Goal: Task Accomplishment & Management: Use online tool/utility

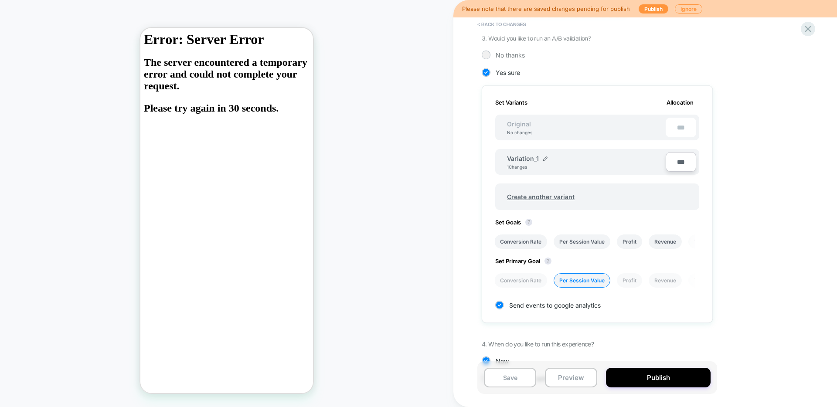
scroll to position [247, 0]
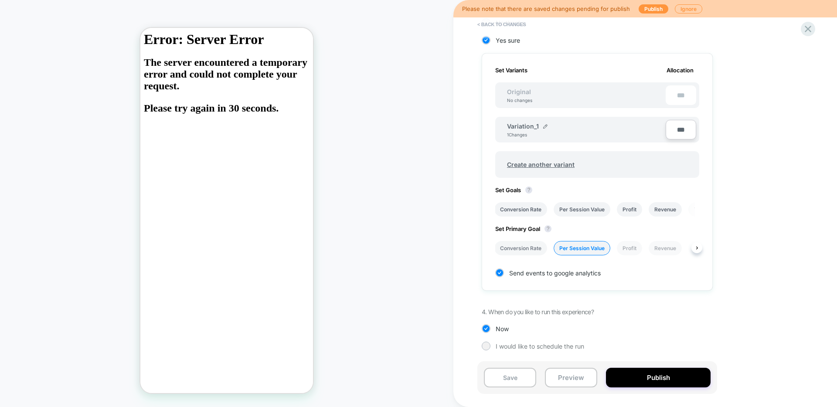
click at [527, 250] on li "Conversion Rate" at bounding box center [520, 248] width 53 height 14
click at [509, 374] on button "Save" at bounding box center [510, 378] width 52 height 20
click at [810, 28] on icon at bounding box center [808, 29] width 12 height 12
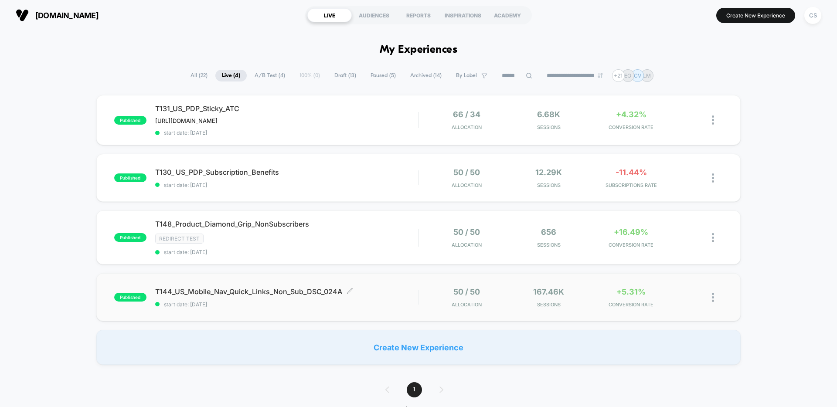
click at [385, 297] on div "T144_US_Mobile_Nav_Quick_Links_Non_Sub_DSC_024A Click to edit experience detail…" at bounding box center [286, 297] width 263 height 20
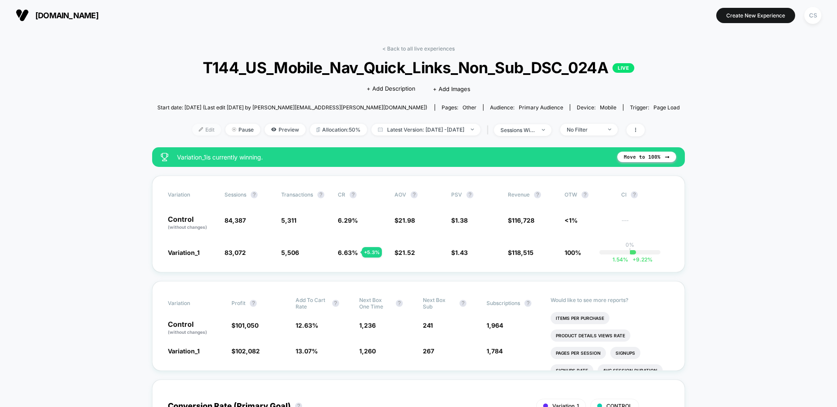
click at [197, 130] on span "Edit" at bounding box center [206, 130] width 29 height 12
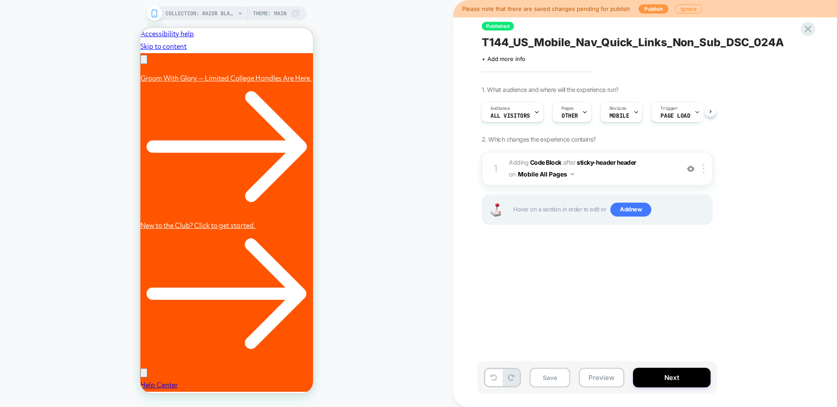
scroll to position [0, 135]
click at [663, 381] on button "Next" at bounding box center [672, 378] width 78 height 20
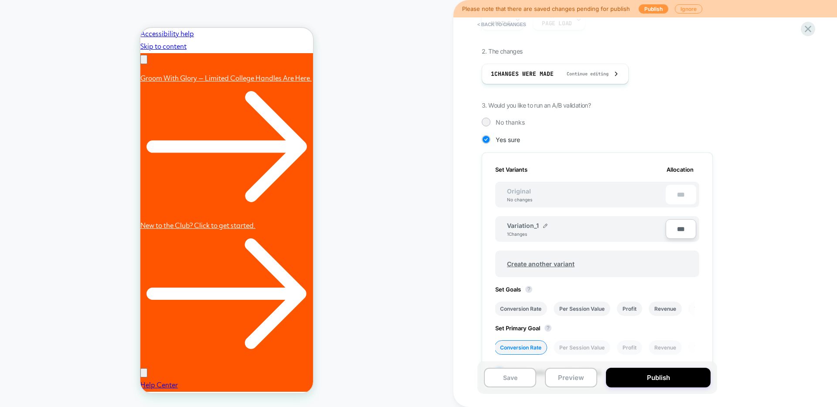
scroll to position [0, 0]
drag, startPoint x: 674, startPoint y: 228, endPoint x: 683, endPoint y: 229, distance: 9.6
click at [683, 229] on input "***" at bounding box center [680, 229] width 31 height 20
type input "***"
type input "**"
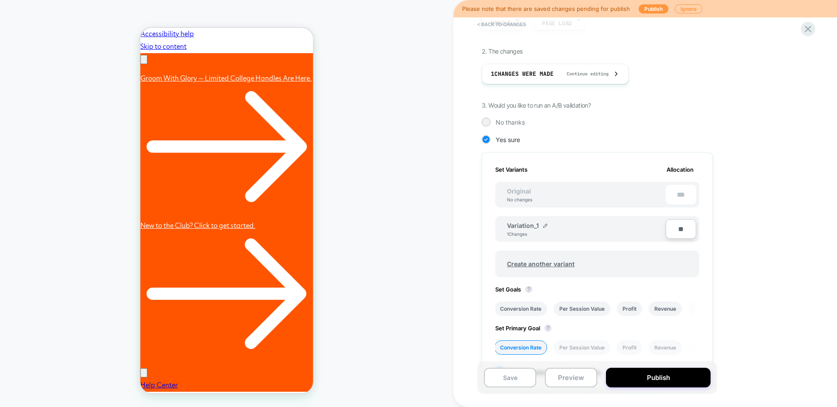
type input "***"
type input "**"
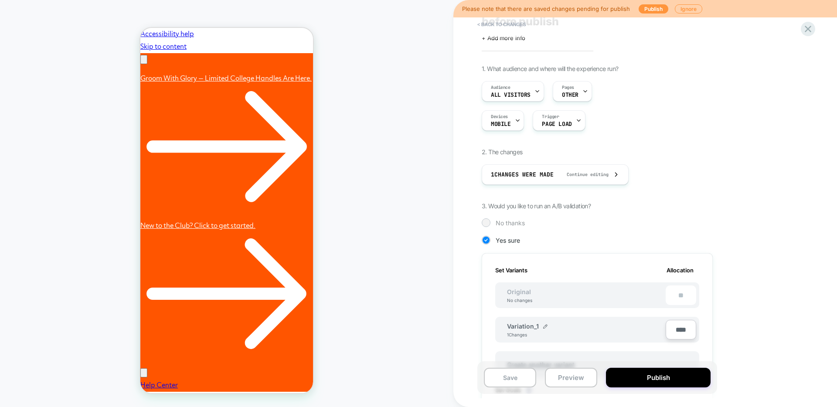
type input "****"
click at [489, 224] on div at bounding box center [486, 222] width 9 height 9
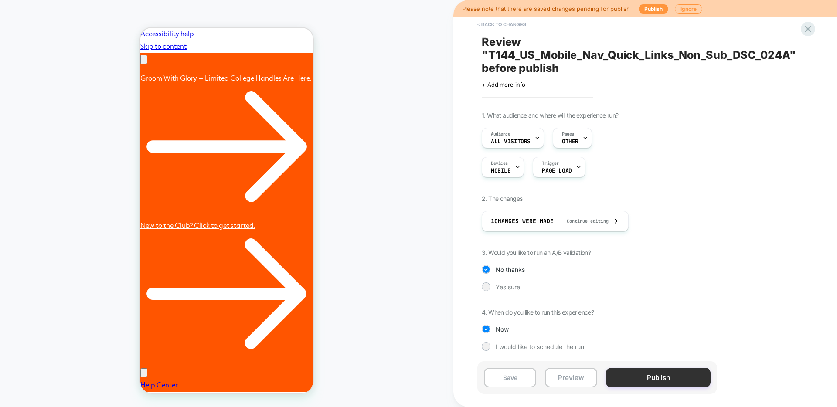
scroll to position [0, 135]
click at [652, 377] on button "Publish" at bounding box center [658, 378] width 105 height 20
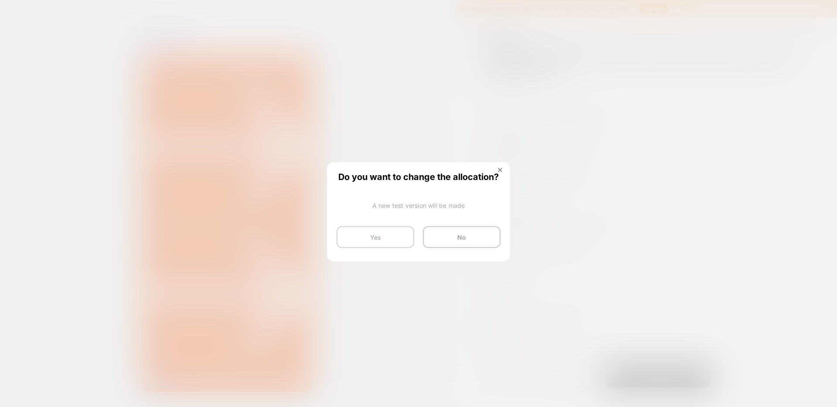
scroll to position [0, 0]
click at [389, 242] on button "Yes" at bounding box center [375, 237] width 78 height 22
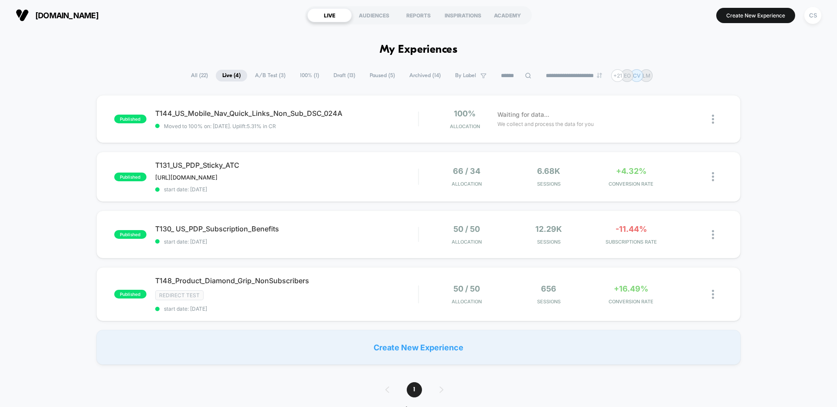
click at [332, 76] on span "Draft ( 13 )" at bounding box center [344, 76] width 35 height 12
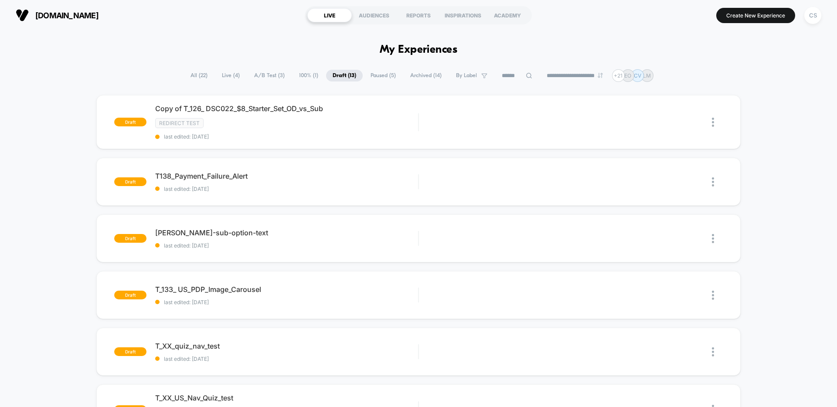
click at [414, 73] on span "Archived ( 14 )" at bounding box center [426, 76] width 44 height 12
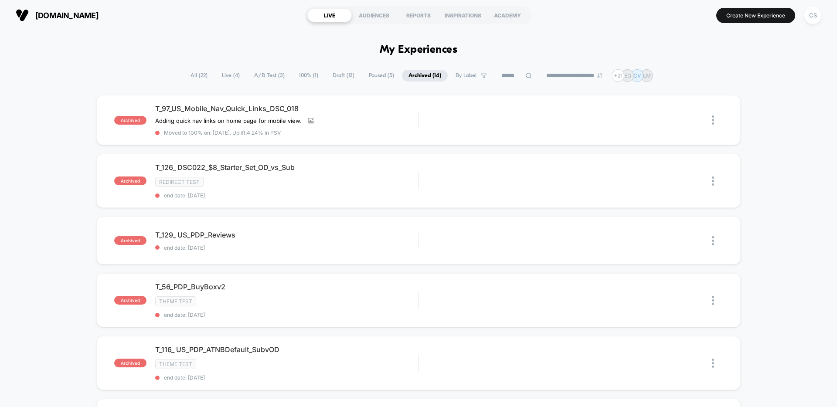
click at [326, 75] on span "Draft ( 13 )" at bounding box center [343, 76] width 35 height 12
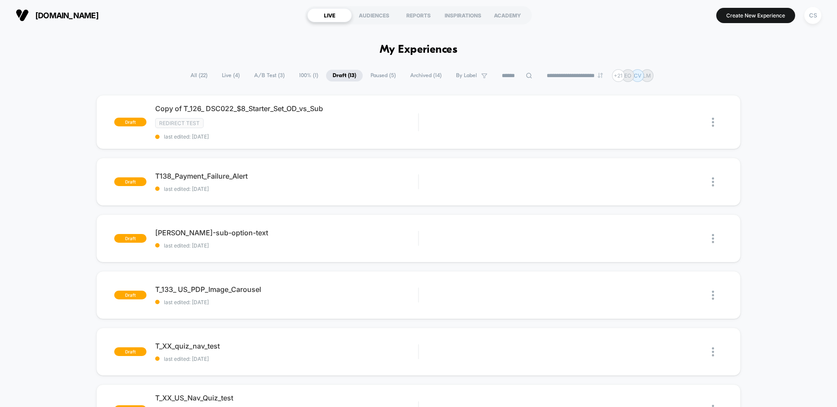
click at [258, 74] on span "A/B Test ( 3 )" at bounding box center [270, 76] width 44 height 12
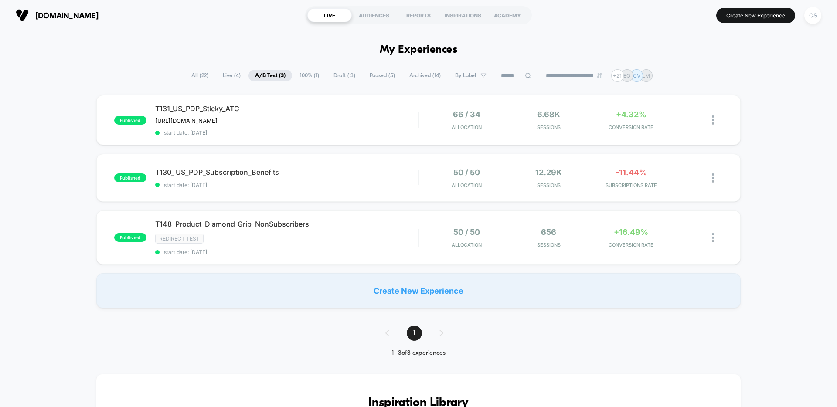
click at [223, 74] on span "Live ( 4 )" at bounding box center [231, 76] width 31 height 12
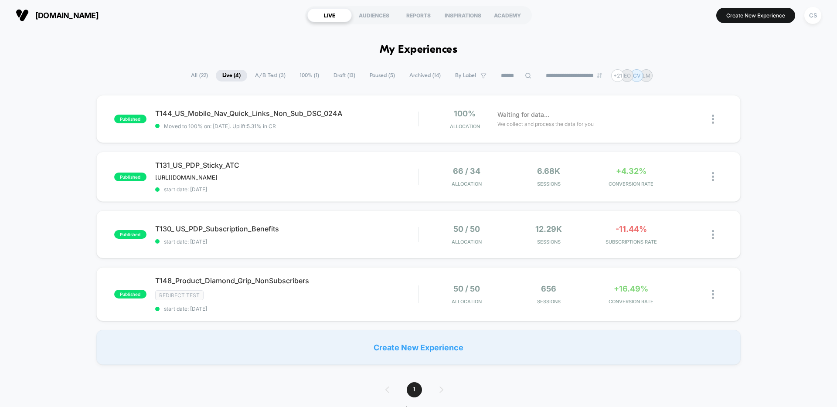
click at [300, 76] on span "100% ( 1 )" at bounding box center [309, 76] width 32 height 12
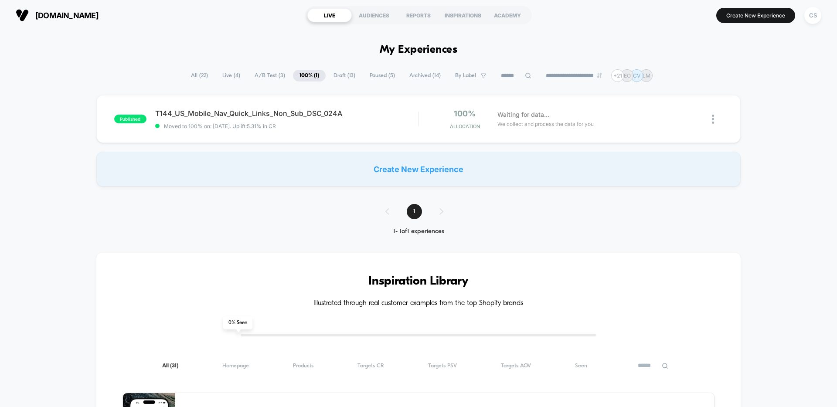
click at [366, 77] on span "Paused ( 5 )" at bounding box center [382, 76] width 38 height 12
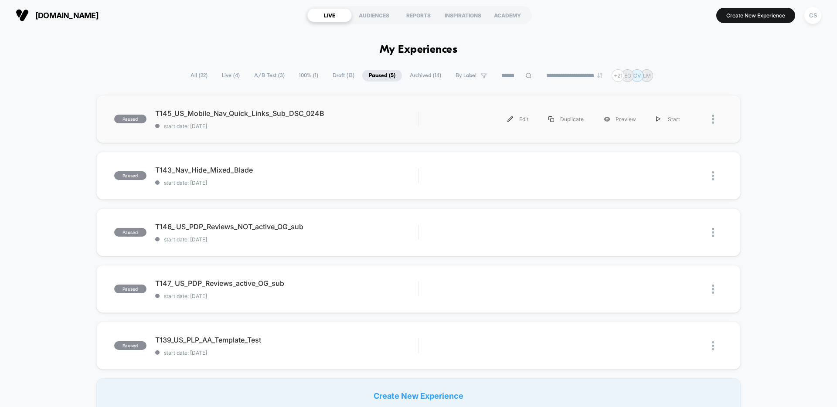
click at [374, 129] on div "paused T145_US_Mobile_Nav_Quick_Links_Sub_DSC_024B start date: [DATE] Edit Dupl…" at bounding box center [418, 119] width 644 height 48
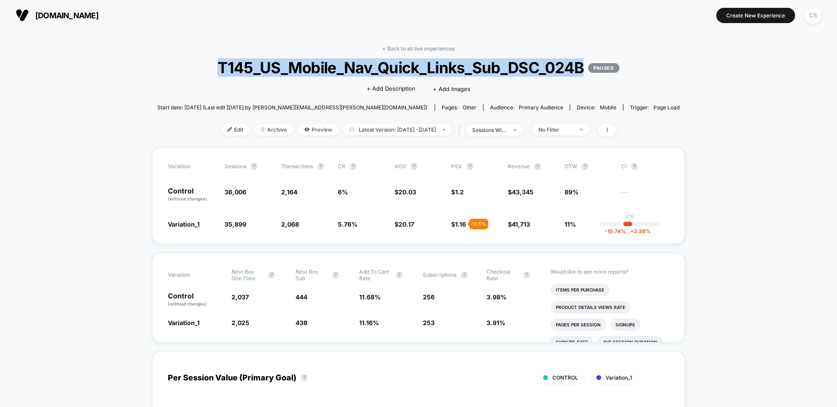
drag, startPoint x: 218, startPoint y: 67, endPoint x: 582, endPoint y: 71, distance: 363.9
click at [582, 71] on span "T145_US_Mobile_Nav_Quick_Links_Sub_DSC_024B PAUSED" at bounding box center [418, 67] width 470 height 18
copy span "T145_US_Mobile_Nav_Quick_Links_Sub_DSC_024B"
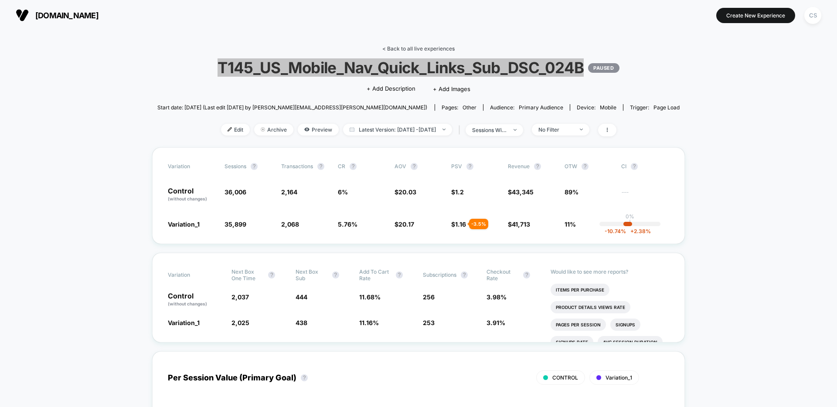
click at [413, 50] on link "< Back to all live experiences" at bounding box center [418, 48] width 72 height 7
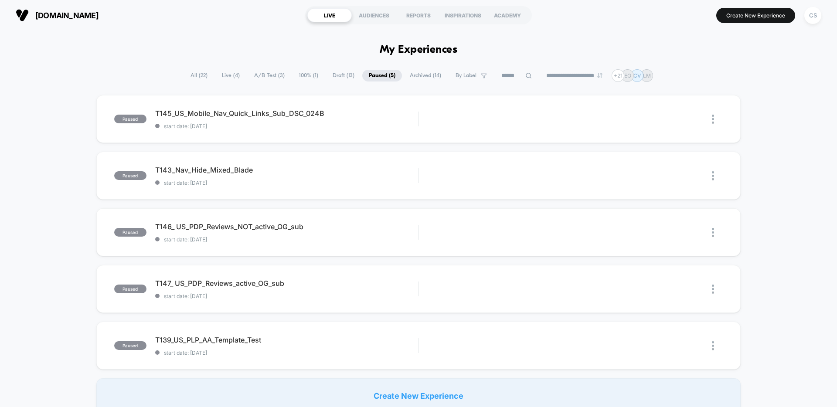
click at [301, 78] on span "100% ( 1 )" at bounding box center [308, 76] width 32 height 12
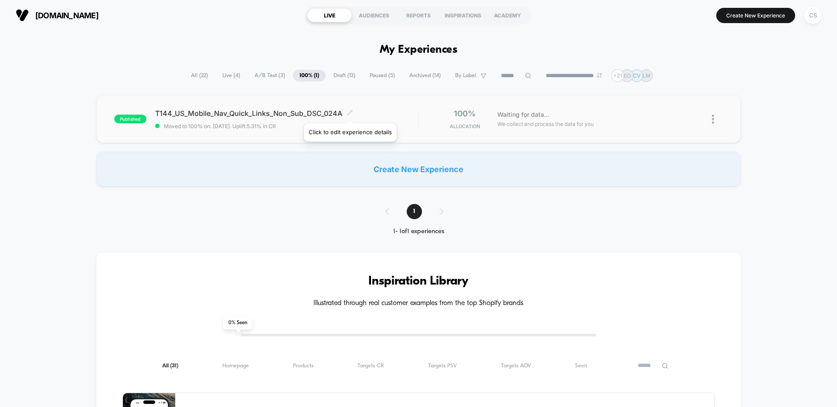
click at [349, 112] on icon at bounding box center [349, 112] width 5 height 5
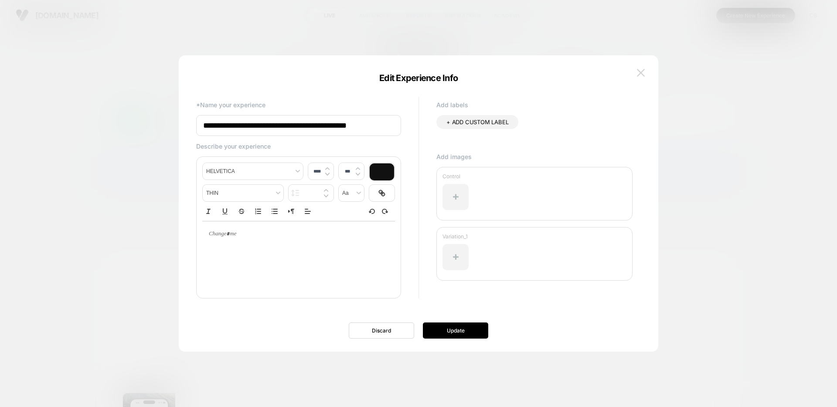
click at [641, 73] on img at bounding box center [641, 72] width 8 height 7
click at [640, 73] on p "CV" at bounding box center [636, 75] width 7 height 7
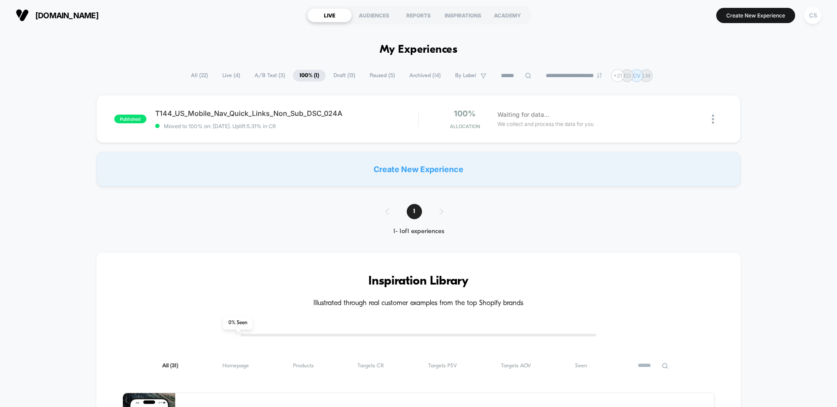
click at [363, 77] on span "Paused ( 5 )" at bounding box center [382, 76] width 38 height 12
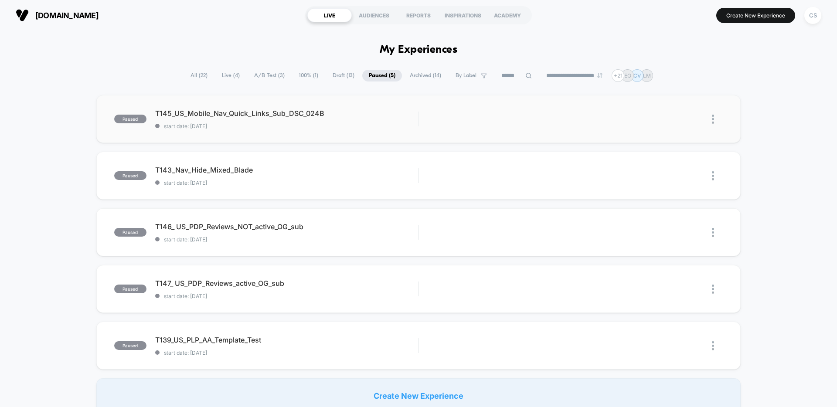
click at [714, 120] on img at bounding box center [713, 119] width 2 height 9
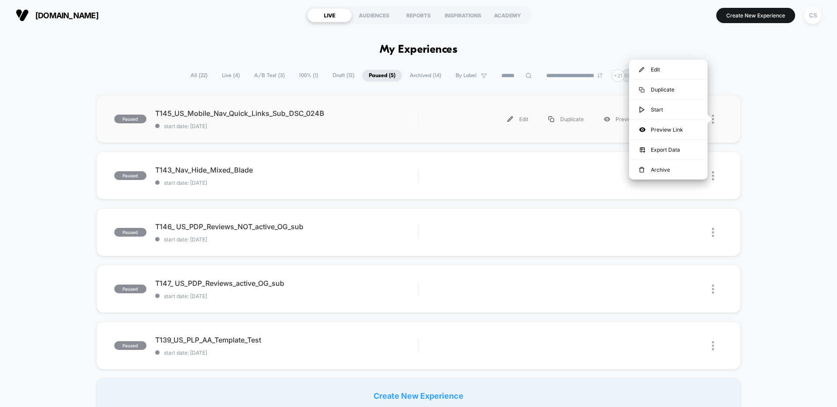
click at [313, 129] on div "paused T145_US_Mobile_Nav_Quick_Links_Sub_DSC_024B start date: [DATE] Edit Dupl…" at bounding box center [418, 119] width 644 height 48
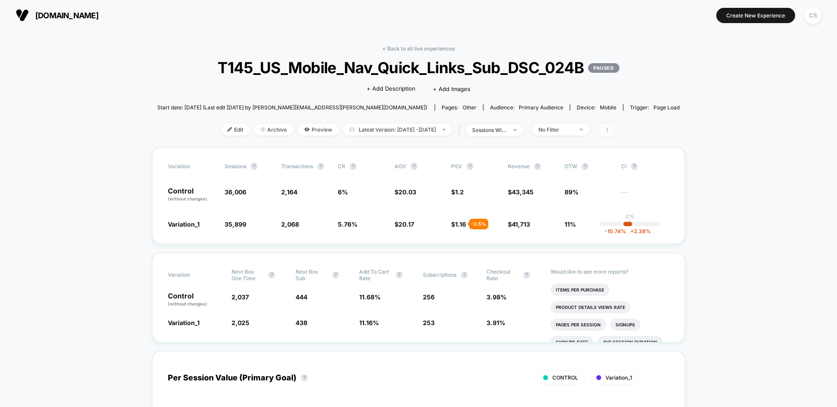
click at [616, 131] on span at bounding box center [607, 130] width 18 height 13
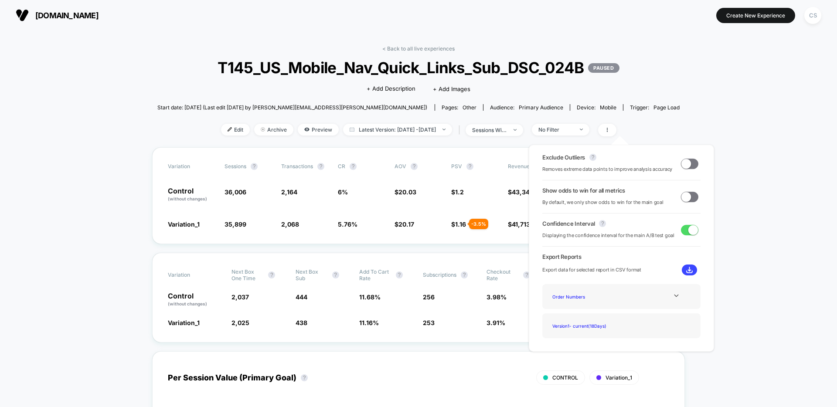
click at [640, 329] on div "Version 1 - current ( 18 Days)" at bounding box center [621, 326] width 145 height 12
click at [674, 293] on icon at bounding box center [676, 295] width 7 height 7
click at [572, 309] on div "Experience Data" at bounding box center [584, 308] width 70 height 12
click at [689, 268] on img at bounding box center [689, 270] width 7 height 7
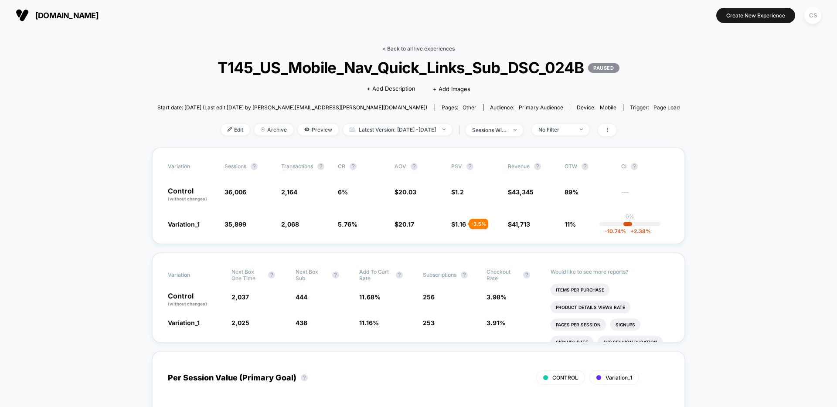
click at [417, 47] on link "< Back to all live experiences" at bounding box center [418, 48] width 72 height 7
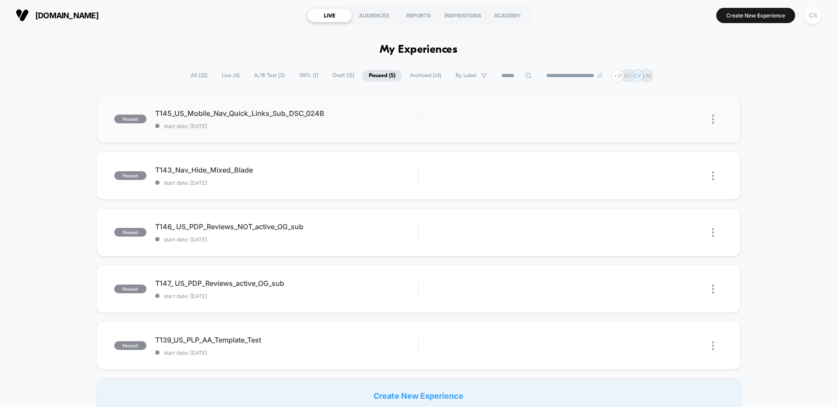
click at [712, 119] on img at bounding box center [713, 119] width 2 height 9
click at [668, 166] on div "Archive" at bounding box center [668, 170] width 78 height 20
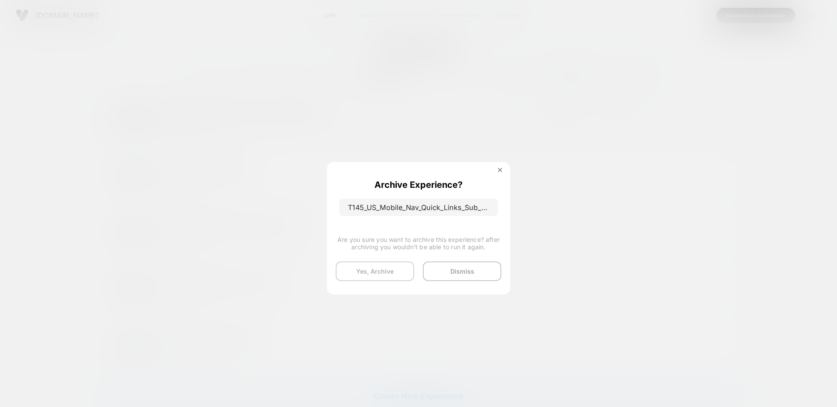
click at [386, 275] on button "Yes, Archive" at bounding box center [375, 271] width 78 height 20
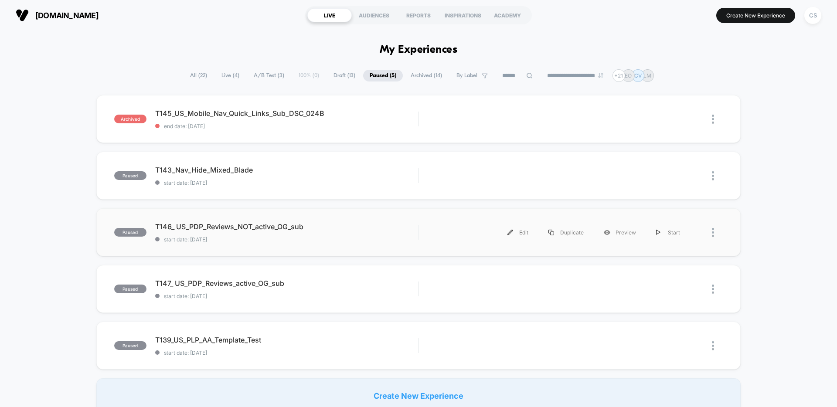
click at [715, 231] on div at bounding box center [717, 233] width 11 height 20
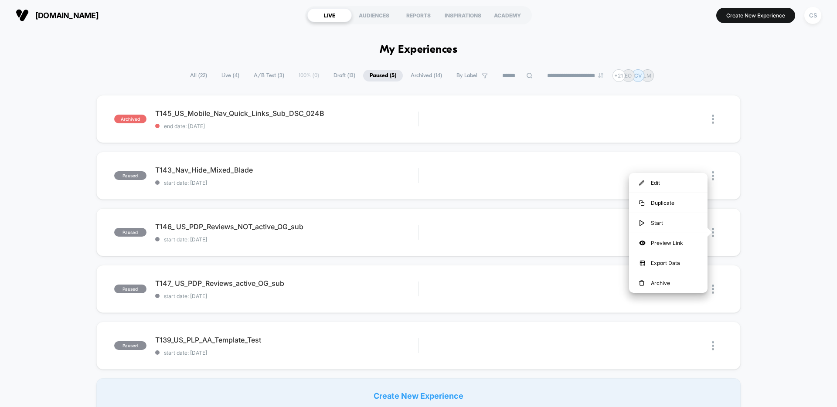
click at [759, 334] on div "archived T145_US_Mobile_Nav_Quick_Links_Sub_DSC_024B end date: [DATE] Edit Dupl…" at bounding box center [418, 254] width 837 height 318
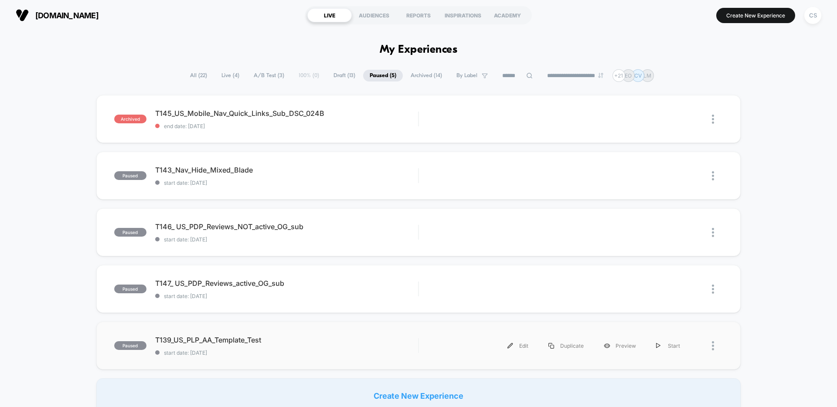
click at [715, 348] on div at bounding box center [717, 346] width 11 height 20
click at [671, 394] on div "Archive" at bounding box center [668, 394] width 78 height 20
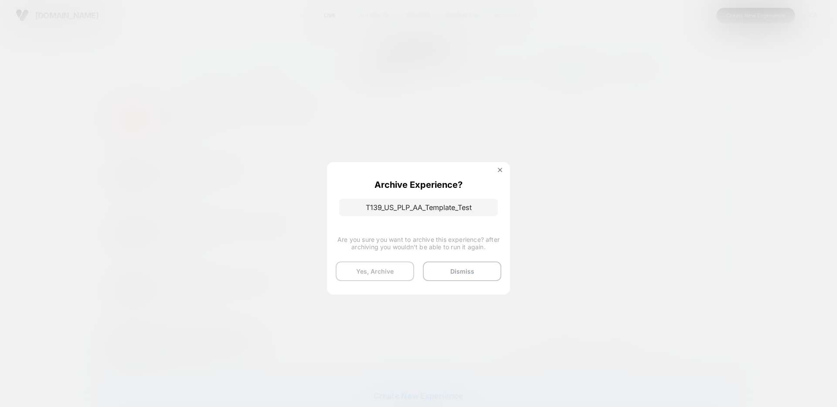
click at [370, 274] on button "Yes, Archive" at bounding box center [375, 271] width 78 height 20
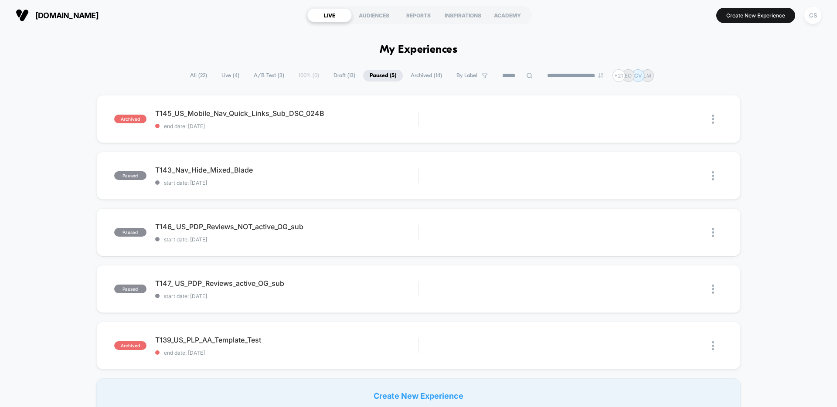
click at [371, 71] on span "Paused ( 5 )" at bounding box center [383, 76] width 40 height 12
click at [223, 77] on span "Live ( 4 )" at bounding box center [230, 76] width 31 height 12
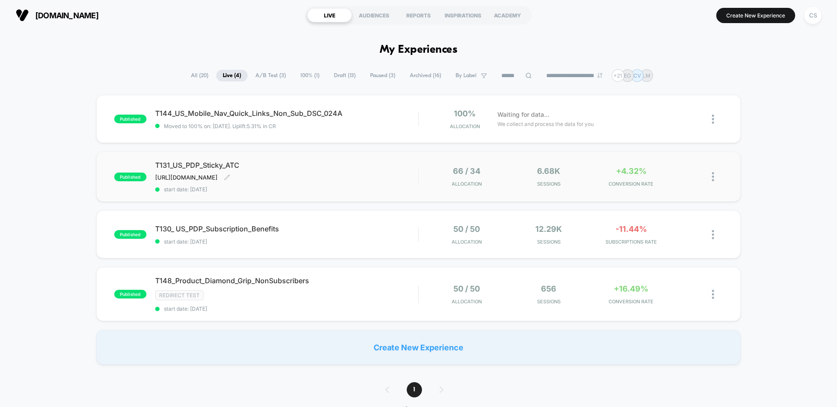
click at [387, 170] on div "T131_US_PDP_Sticky_ATC [URL][DOMAIN_NAME] Click to edit experience details [URL…" at bounding box center [286, 177] width 263 height 32
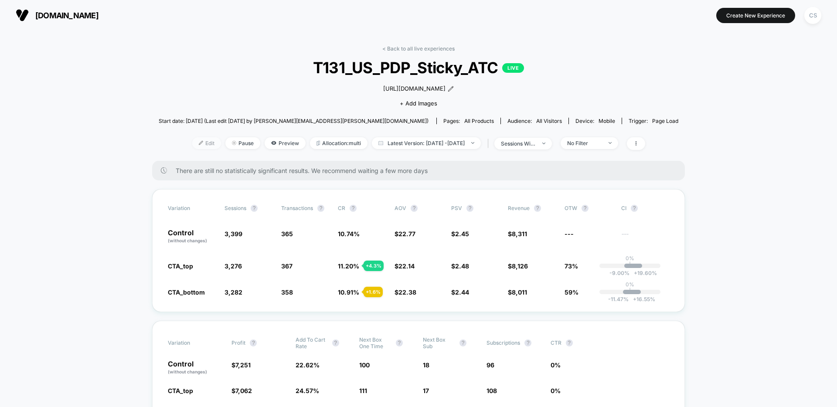
click at [195, 146] on span "Edit" at bounding box center [206, 143] width 29 height 12
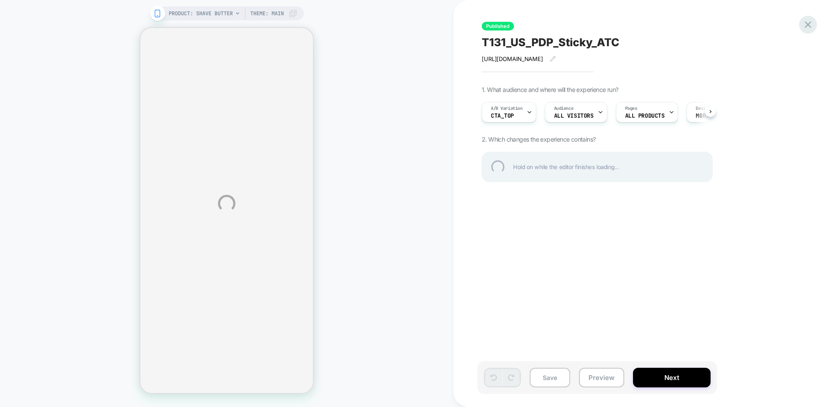
click at [810, 24] on div at bounding box center [808, 25] width 18 height 18
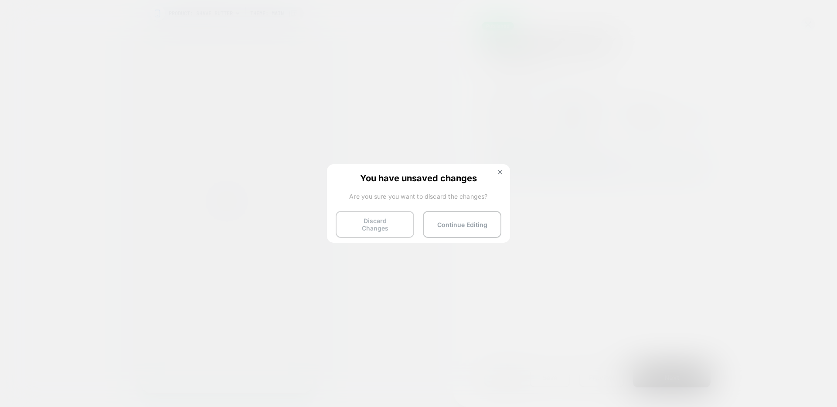
click at [383, 227] on button "Discard Changes" at bounding box center [375, 224] width 78 height 27
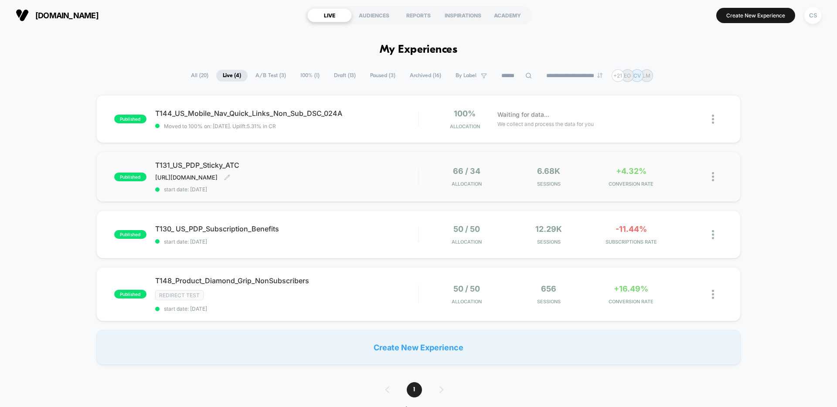
click at [375, 172] on div "T131_US_PDP_Sticky_ATC [URL][DOMAIN_NAME] Click to edit experience details [URL…" at bounding box center [286, 177] width 263 height 32
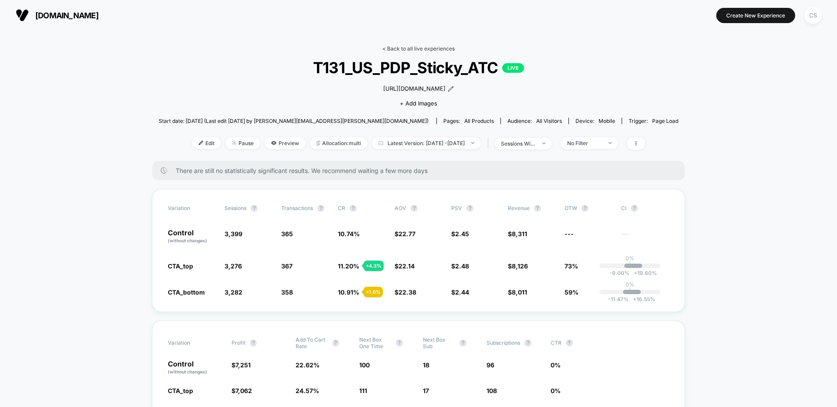
click at [424, 49] on link "< Back to all live experiences" at bounding box center [418, 48] width 72 height 7
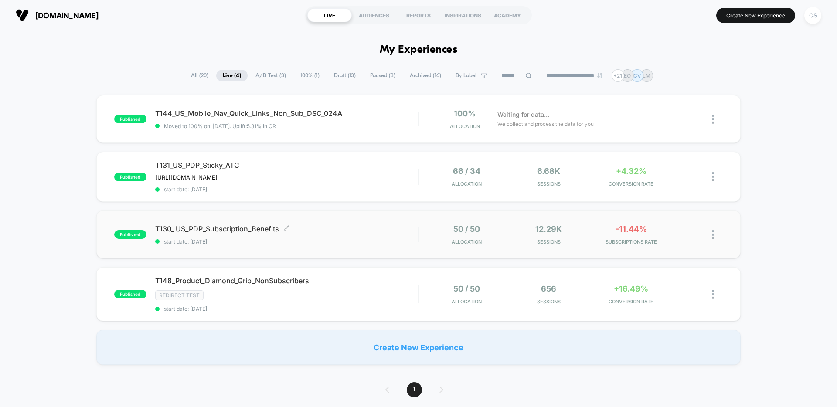
click at [363, 242] on span "start date: [DATE]" at bounding box center [286, 241] width 263 height 7
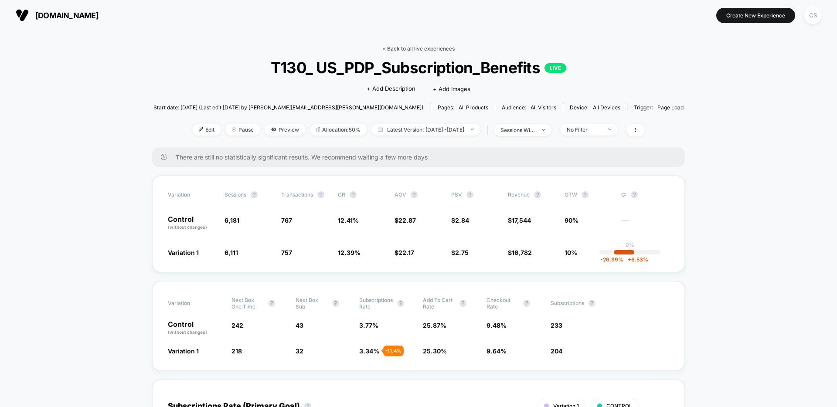
click at [416, 47] on link "< Back to all live experiences" at bounding box center [418, 48] width 72 height 7
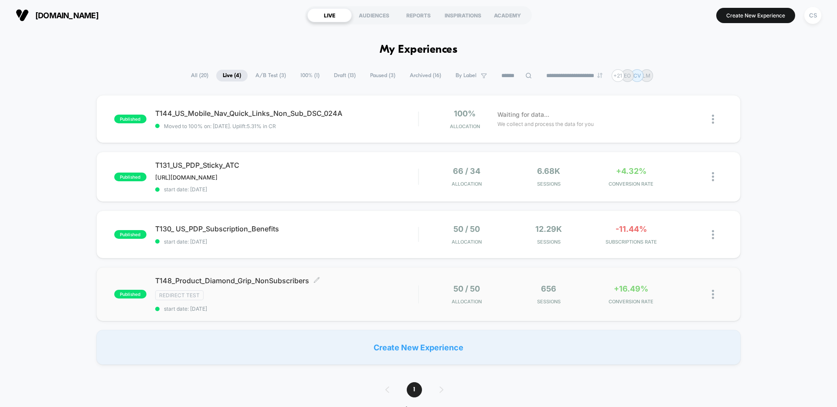
click at [354, 291] on div "Redirect Test" at bounding box center [286, 295] width 263 height 10
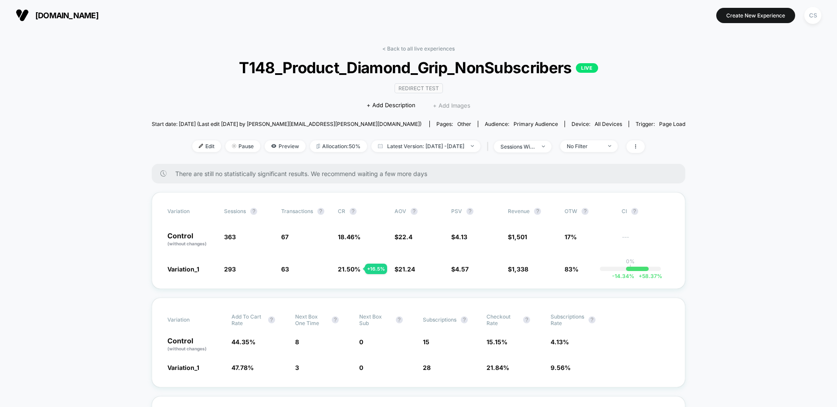
click at [460, 105] on span "+ Add Images" at bounding box center [451, 105] width 37 height 7
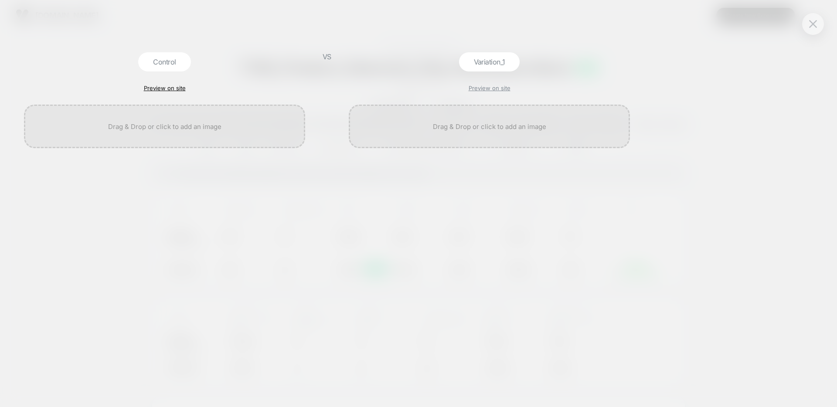
click at [176, 89] on link "Preview on site" at bounding box center [165, 88] width 42 height 7
click at [458, 128] on div at bounding box center [489, 127] width 281 height 44
click at [810, 26] on img at bounding box center [813, 23] width 8 height 7
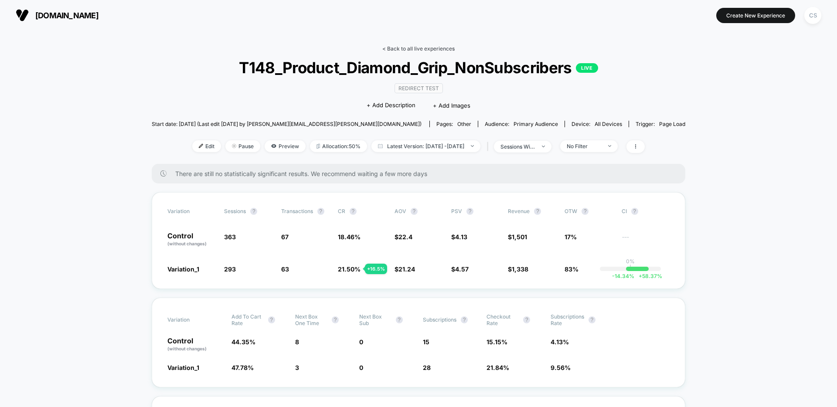
click at [414, 48] on link "< Back to all live experiences" at bounding box center [418, 48] width 72 height 7
